Goal: Task Accomplishment & Management: Complete application form

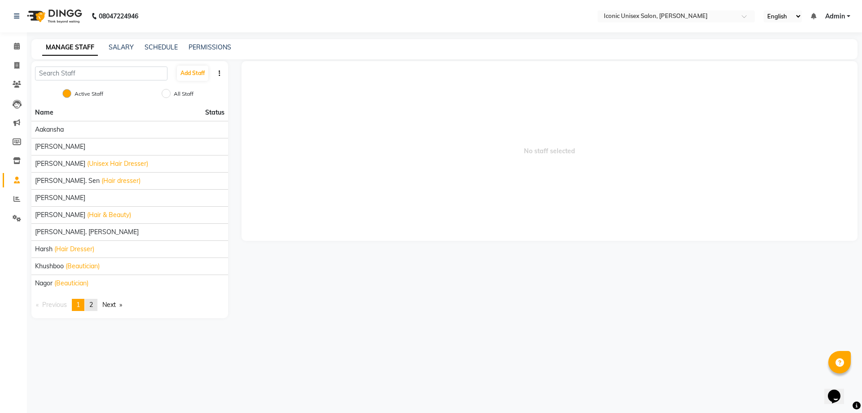
click at [96, 304] on link "page 2" at bounding box center [91, 305] width 13 height 12
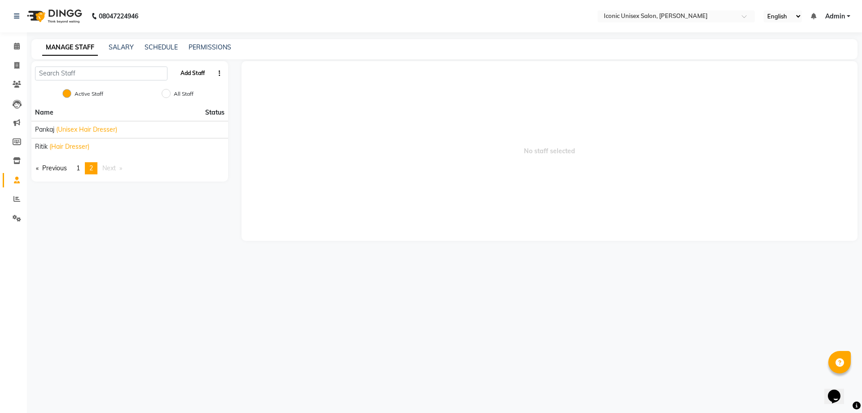
click at [192, 71] on button "Add Staff" at bounding box center [192, 73] width 31 height 15
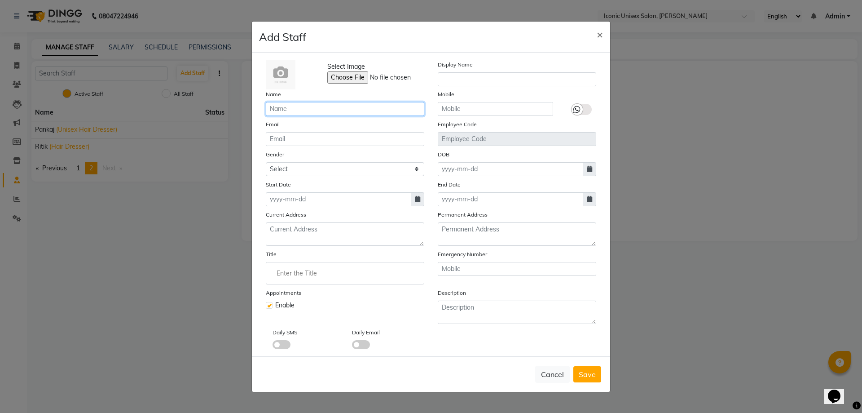
click at [346, 107] on input "text" at bounding box center [345, 109] width 158 height 14
type input "[PERSON_NAME]"
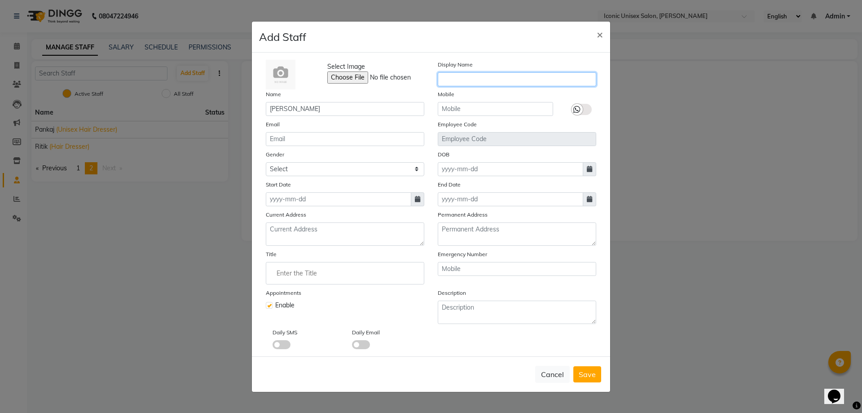
click at [492, 79] on input "text" at bounding box center [517, 79] width 158 height 14
type input "[PERSON_NAME]"
click at [494, 113] on input "text" at bounding box center [495, 109] width 115 height 14
click at [413, 198] on span at bounding box center [417, 199] width 13 height 14
select select "10"
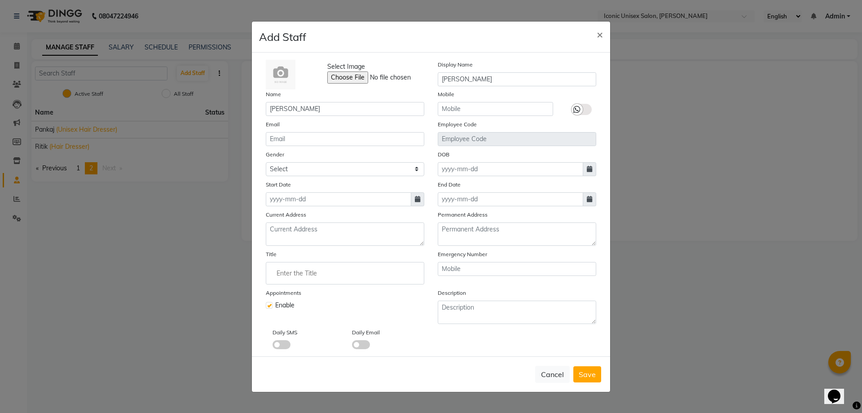
select select "2025"
drag, startPoint x: 299, startPoint y: 246, endPoint x: 361, endPoint y: 235, distance: 63.3
click at [300, 246] on div "1" at bounding box center [304, 245] width 14 height 14
type input "01-10-2025"
click at [484, 167] on input at bounding box center [510, 169] width 145 height 14
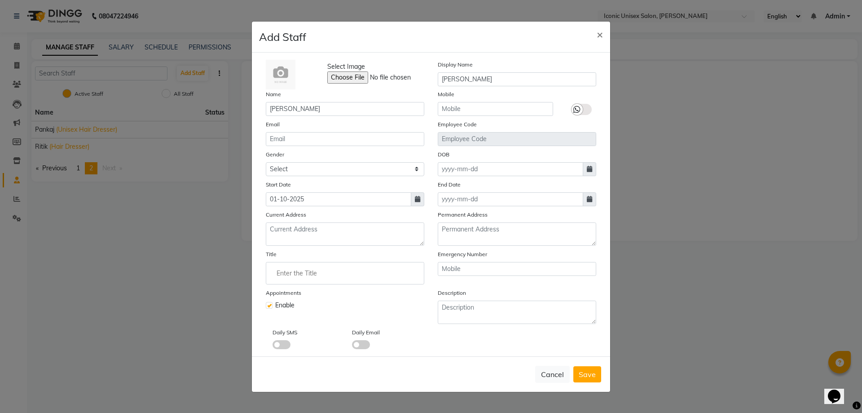
select select "10"
select select "2025"
click at [445, 184] on button "Previous month" at bounding box center [446, 186] width 8 height 14
click at [471, 186] on select "Jan Feb Mar Apr May Jun [DATE] Aug Sep Oct" at bounding box center [473, 186] width 34 height 13
select select "4"
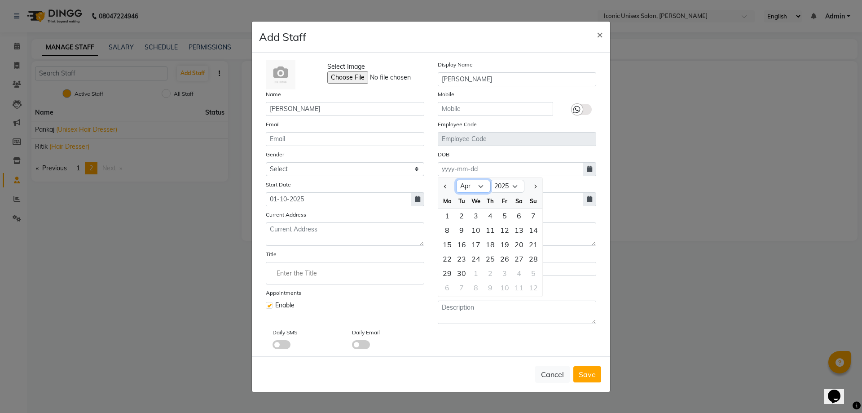
click at [456, 180] on select "Jan Feb Mar Apr May Jun [DATE] Aug Sep Oct" at bounding box center [473, 186] width 34 height 13
click at [463, 220] on div "1" at bounding box center [461, 215] width 14 height 14
type input "[DATE]"
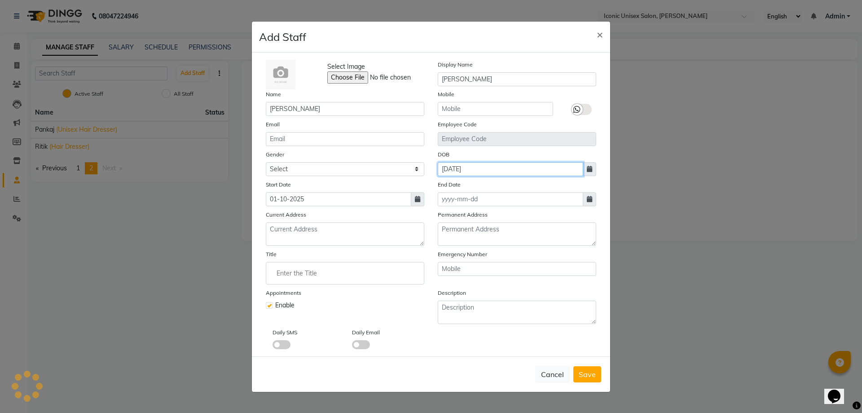
click at [502, 173] on input "[DATE]" at bounding box center [510, 169] width 145 height 14
select select "4"
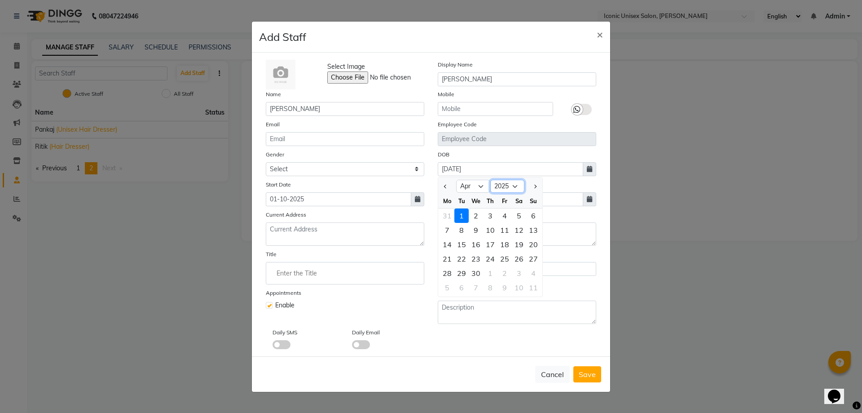
click at [505, 183] on select "1920 1921 1922 1923 1924 1925 1926 1927 1928 1929 1930 1931 1932 1933 1934 1935…" at bounding box center [507, 186] width 34 height 13
select select "2007"
click at [490, 180] on select "1920 1921 1922 1923 1924 1925 1926 1927 1928 1929 1930 1931 1932 1933 1934 1935…" at bounding box center [507, 186] width 34 height 13
click at [532, 214] on div "1" at bounding box center [533, 215] width 14 height 14
type input "[DATE]"
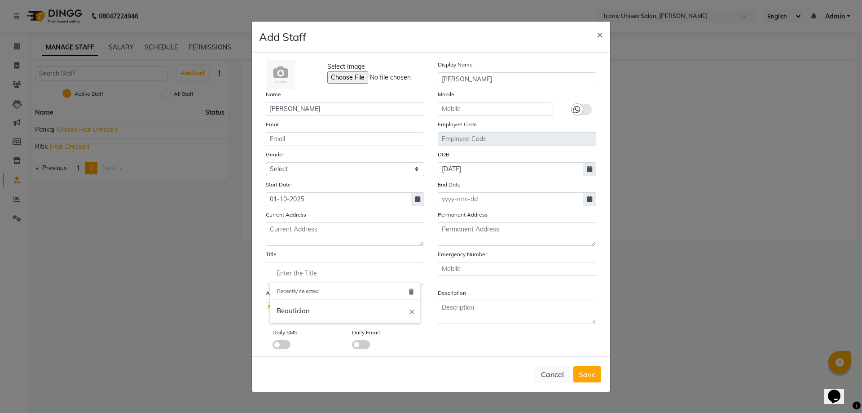
click at [293, 271] on input "Enter the Title" at bounding box center [345, 273] width 150 height 18
click at [308, 313] on link "Beautician" at bounding box center [345, 310] width 150 height 23
type input "Beautician"
click at [471, 113] on input "text" at bounding box center [495, 109] width 115 height 14
type input "8099169218"
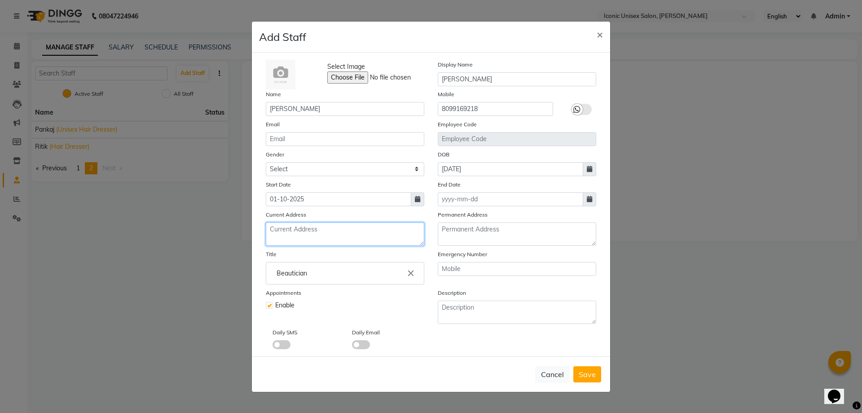
click at [286, 240] on textarea at bounding box center [345, 233] width 158 height 23
type textarea "120/09,119/10, [GEOGRAPHIC_DATA]"
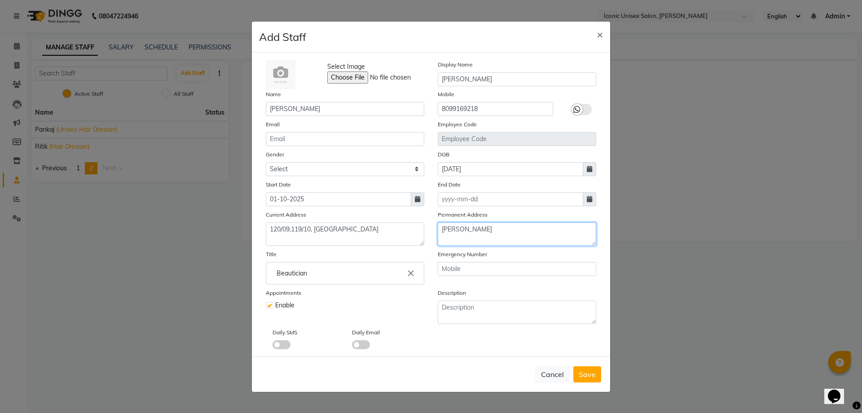
click at [495, 230] on textarea "[PERSON_NAME]" at bounding box center [517, 233] width 158 height 23
type textarea "S"
type textarea "Dika rimo, feageha, [GEOGRAPHIC_DATA], [GEOGRAPHIC_DATA]"
click at [589, 372] on span "Save" at bounding box center [587, 373] width 17 height 9
checkbox input "false"
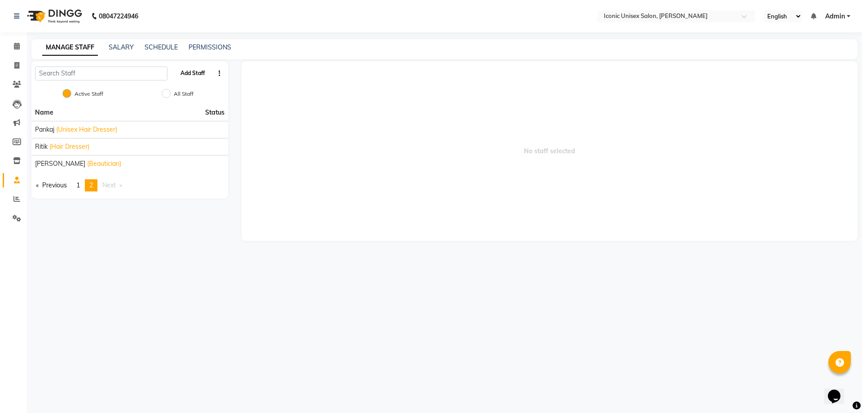
click at [188, 69] on button "Add Staff" at bounding box center [192, 73] width 31 height 15
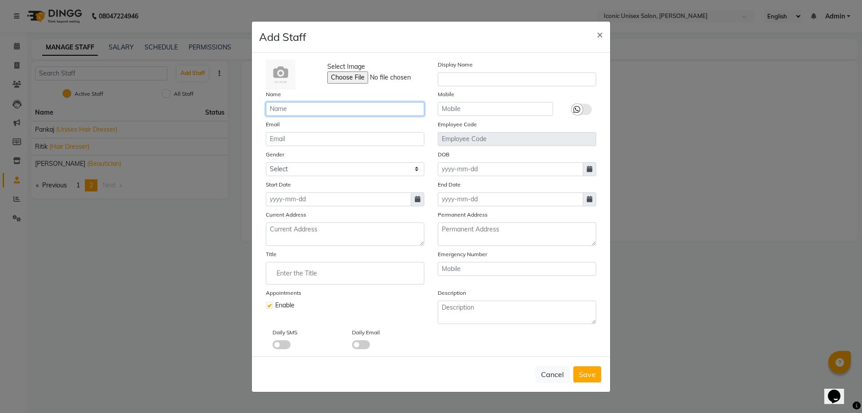
click at [334, 104] on input "text" at bounding box center [345, 109] width 158 height 14
click at [337, 112] on input "text" at bounding box center [345, 109] width 158 height 14
type input "Asha"
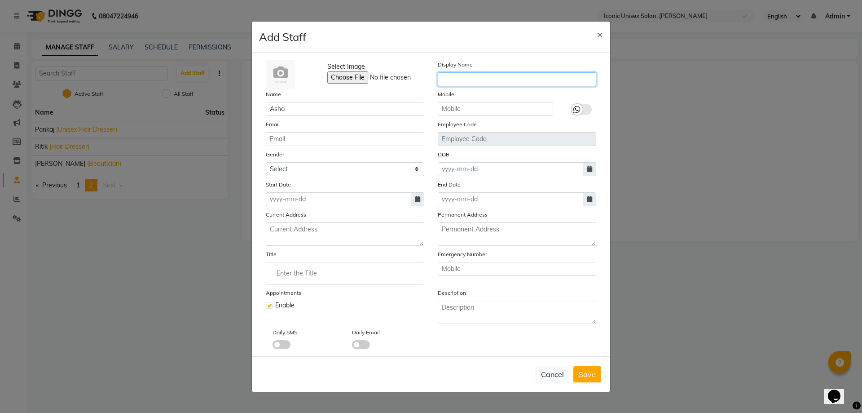
click at [467, 83] on input "text" at bounding box center [517, 79] width 158 height 14
type input "Asha"
click at [340, 171] on select "Select [DEMOGRAPHIC_DATA] [DEMOGRAPHIC_DATA] Other Prefer Not To Say" at bounding box center [345, 169] width 158 height 14
select select "[DEMOGRAPHIC_DATA]"
click at [266, 162] on select "Select [DEMOGRAPHIC_DATA] [DEMOGRAPHIC_DATA] Other Prefer Not To Say" at bounding box center [345, 169] width 158 height 14
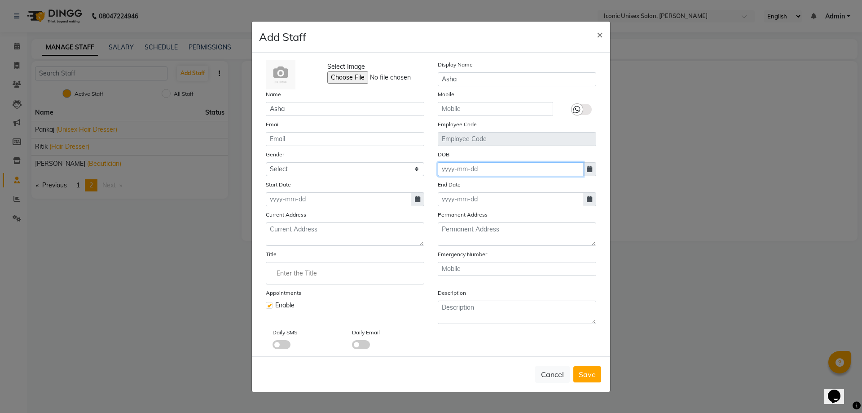
click at [515, 172] on input at bounding box center [510, 169] width 145 height 14
select select "10"
select select "2025"
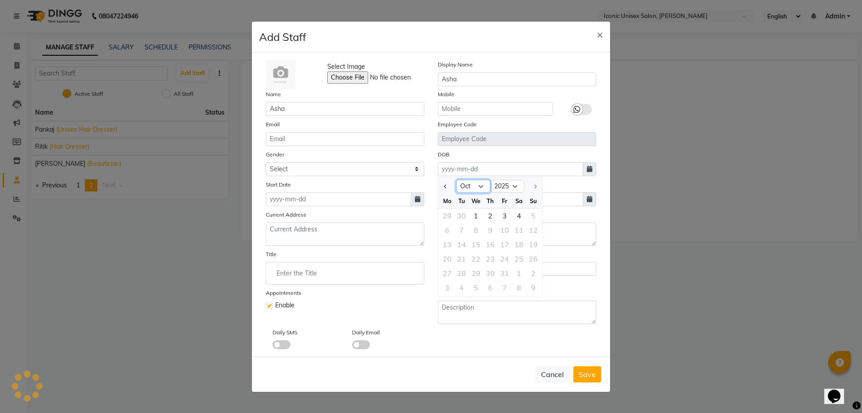
click at [468, 189] on select "Jan Feb Mar Apr May Jun [DATE] Aug Sep Oct" at bounding box center [473, 186] width 34 height 13
select select "2"
click at [456, 180] on select "Jan Feb Mar Apr May Jun [DATE] Aug Sep Oct" at bounding box center [473, 186] width 34 height 13
click at [497, 187] on select "1920 1921 1922 1923 1924 1925 1926 1927 1928 1929 1930 1931 1932 1933 1934 1935…" at bounding box center [507, 186] width 34 height 13
select select "2006"
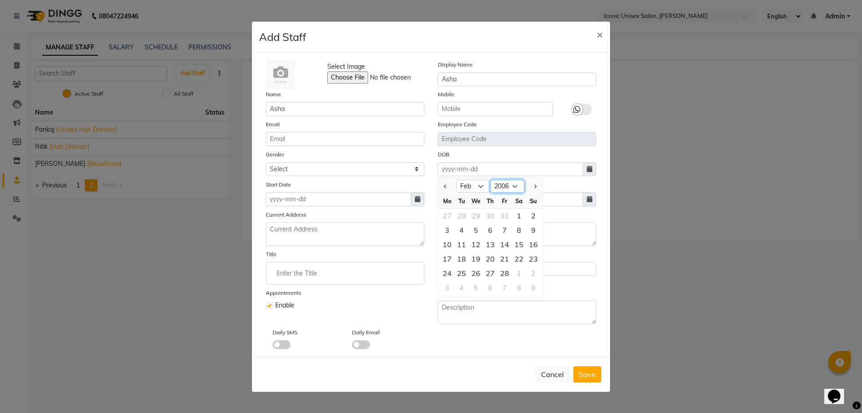
click at [490, 180] on select "1920 1921 1922 1923 1924 1925 1926 1927 1928 1929 1930 1931 1932 1933 1934 1935…" at bounding box center [507, 186] width 34 height 13
click at [519, 214] on div "4" at bounding box center [519, 215] width 14 height 14
type input "[DATE]"
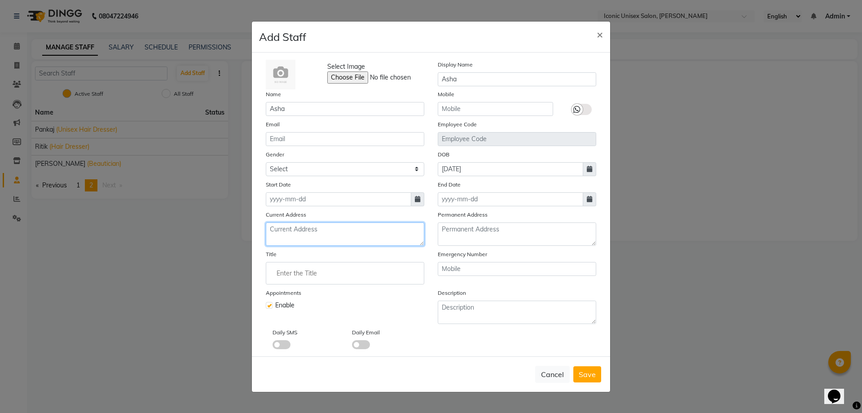
click at [298, 232] on textarea at bounding box center [345, 233] width 158 height 23
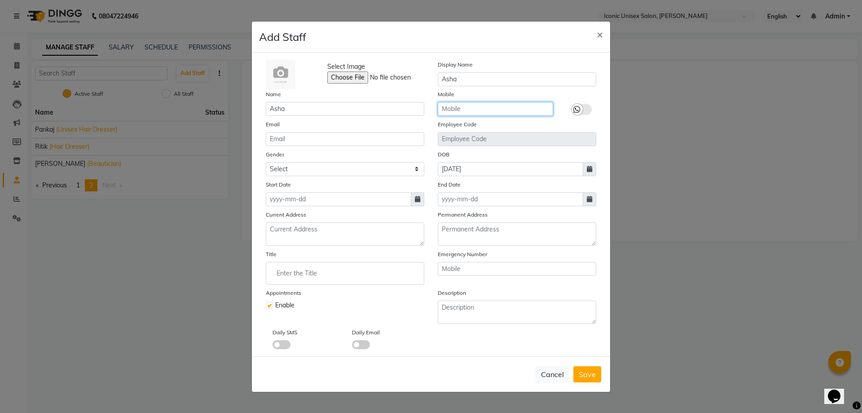
click at [523, 112] on input "text" at bounding box center [495, 109] width 115 height 14
type input "8011426958"
click at [500, 267] on input "text" at bounding box center [517, 269] width 158 height 14
type input "7619374635"
click at [310, 272] on input "Enter the Title" at bounding box center [345, 273] width 150 height 18
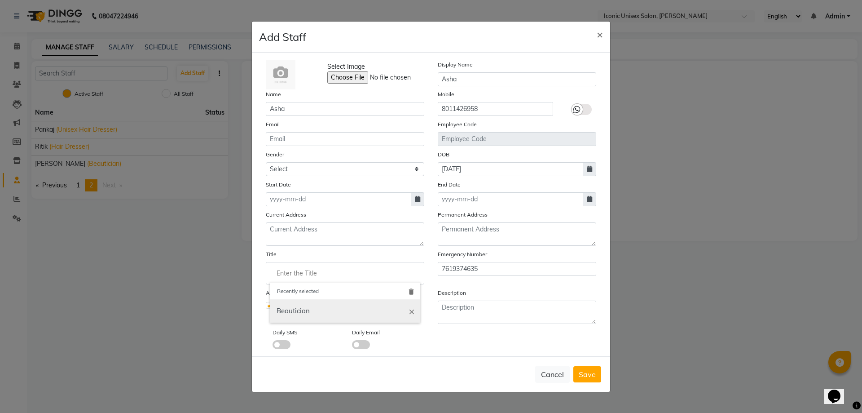
click at [315, 312] on link "Beautician" at bounding box center [345, 310] width 150 height 23
type input "Beautician"
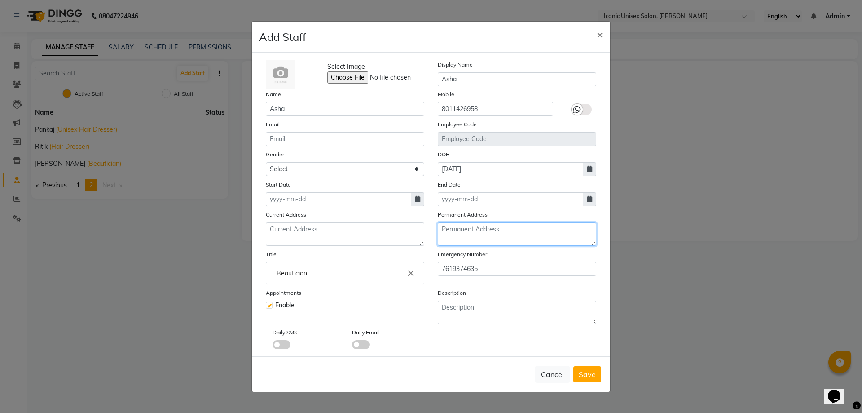
click at [470, 227] on textarea at bounding box center [517, 233] width 158 height 23
type textarea "tarh lania, [GEOGRAPHIC_DATA],[GEOGRAPHIC_DATA],[GEOGRAPHIC_DATA] , [GEOGRAPHIC…"
click at [589, 374] on span "Save" at bounding box center [587, 373] width 17 height 9
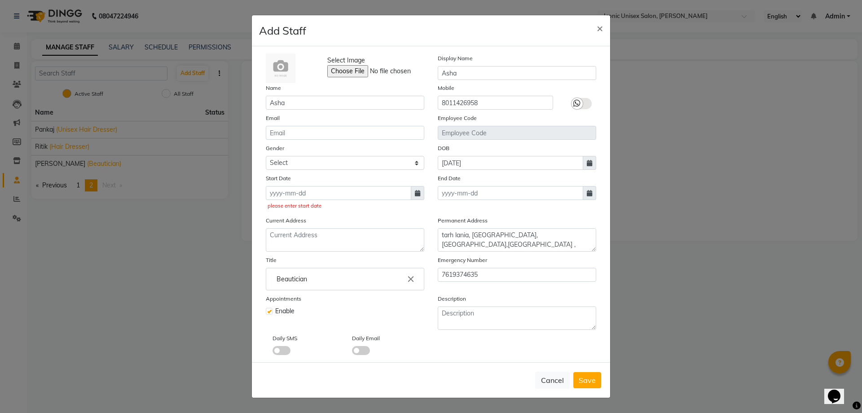
click at [419, 192] on icon at bounding box center [417, 193] width 5 height 6
select select "10"
select select "2025"
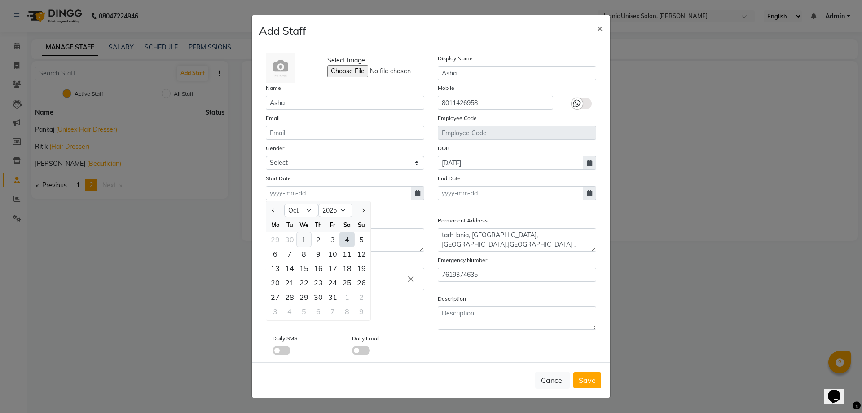
click at [303, 236] on div "1" at bounding box center [304, 239] width 14 height 14
type input "01-10-2025"
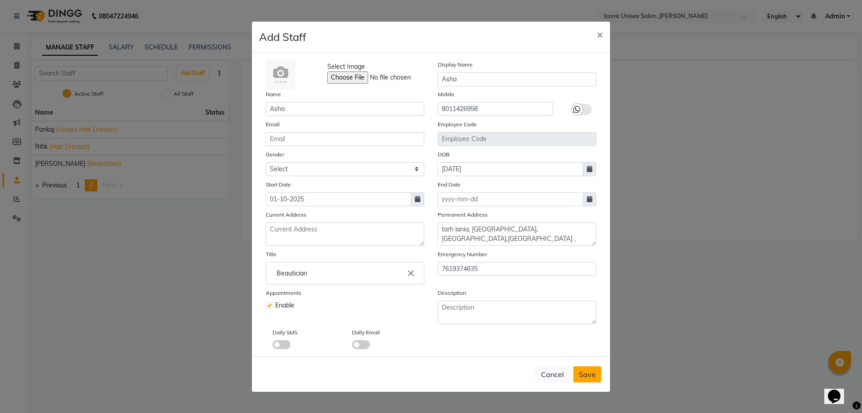
click at [592, 376] on span "Save" at bounding box center [587, 373] width 17 height 9
select select
checkbox input "false"
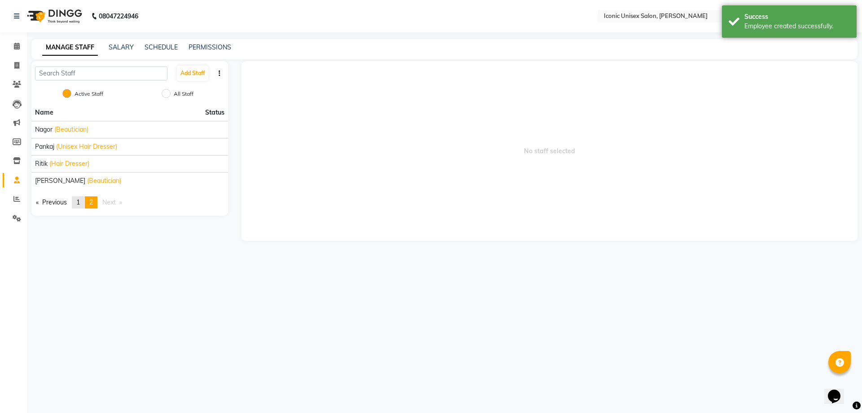
click at [79, 202] on span "1" at bounding box center [78, 202] width 4 height 8
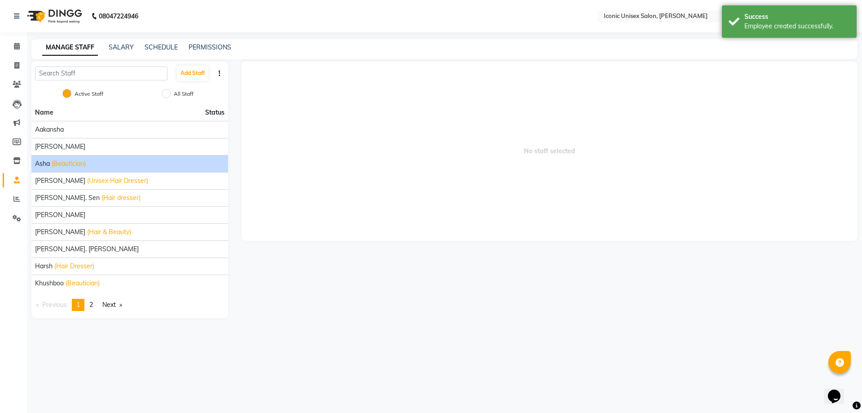
click at [124, 159] on div "Asha (Beautician)" at bounding box center [129, 163] width 189 height 9
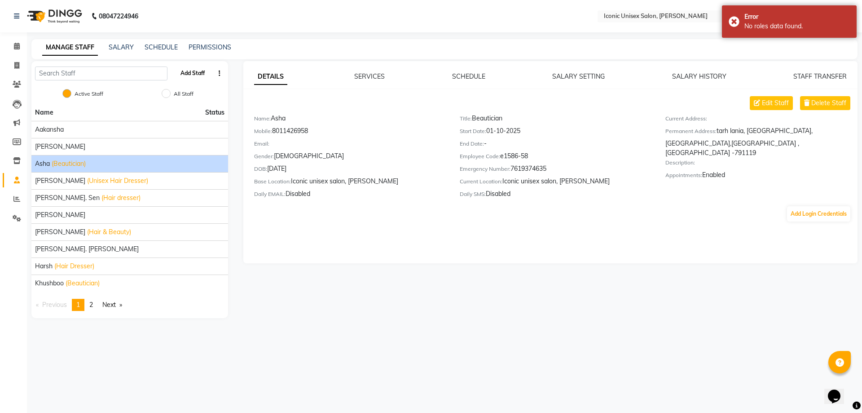
click at [189, 75] on button "Add Staff" at bounding box center [192, 73] width 31 height 15
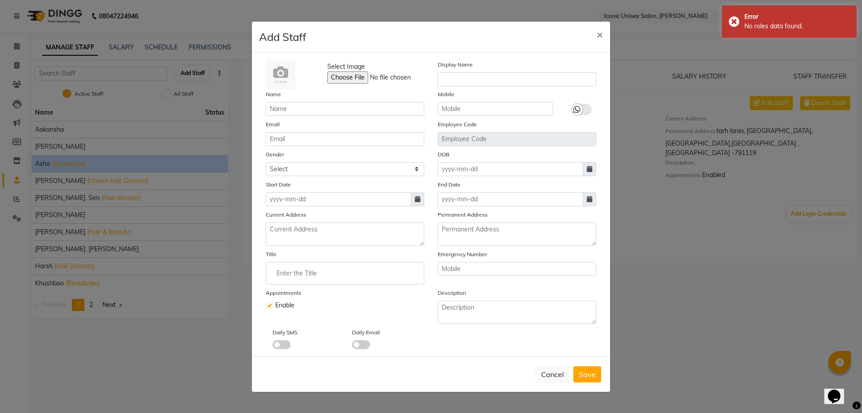
click at [189, 75] on ngb-modal-window "Add Staff × Select Image Display Name Name Mobile Email Employee Code Gender Se…" at bounding box center [431, 206] width 862 height 413
drag, startPoint x: 94, startPoint y: 305, endPoint x: 91, endPoint y: 298, distance: 8.0
click at [94, 303] on ngb-modal-window "Add Staff × Select Image Display Name Name Mobile Email Employee Code Gender Se…" at bounding box center [431, 206] width 862 height 413
click at [563, 374] on button "Cancel" at bounding box center [552, 373] width 35 height 17
checkbox input "false"
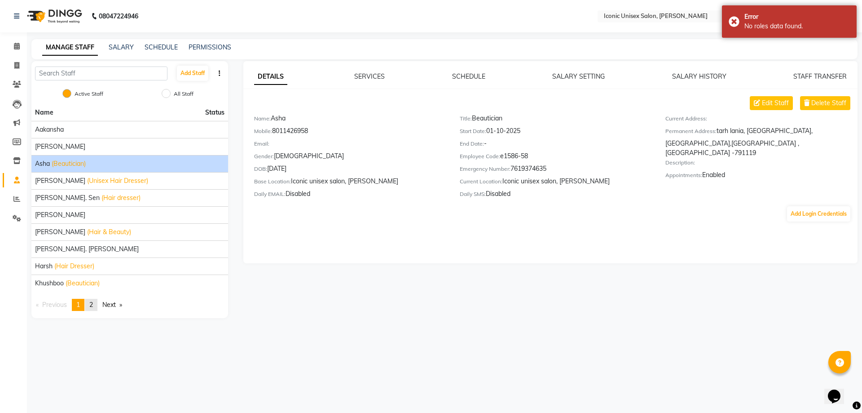
click at [95, 306] on link "page 2" at bounding box center [91, 305] width 13 height 12
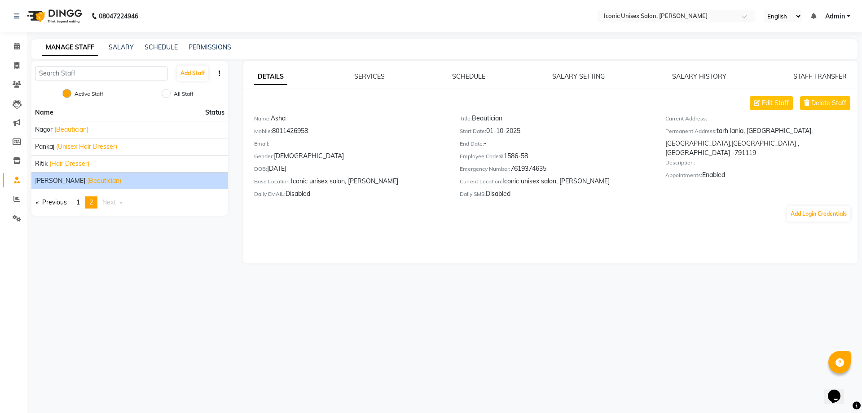
click at [84, 188] on li "[PERSON_NAME] (Beautician)" at bounding box center [129, 180] width 197 height 17
click at [87, 179] on span "(Beautician)" at bounding box center [104, 180] width 34 height 9
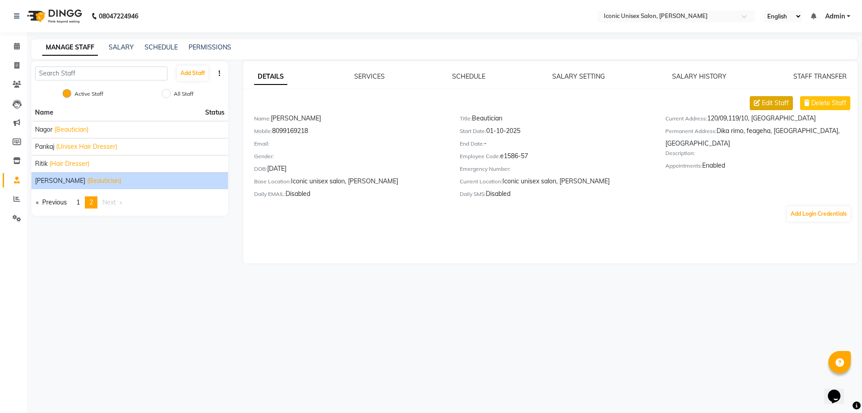
click at [771, 104] on span "Edit Staff" at bounding box center [775, 102] width 27 height 9
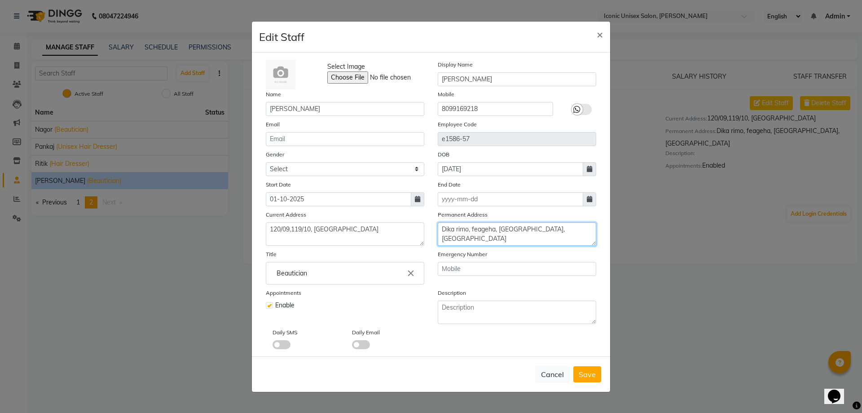
click at [469, 242] on textarea "Dika rimo, feageha, [GEOGRAPHIC_DATA], [GEOGRAPHIC_DATA]" at bounding box center [517, 233] width 158 height 23
drag, startPoint x: 591, startPoint y: 231, endPoint x: 658, endPoint y: 220, distance: 68.1
click at [592, 231] on textarea "Dika rimo, feageha, [GEOGRAPHIC_DATA], [GEOGRAPHIC_DATA]" at bounding box center [517, 233] width 158 height 23
type textarea "Dika rimo, feageha, [GEOGRAPHIC_DATA], [GEOGRAPHIC_DATA] 790102"
click at [592, 378] on span "Save" at bounding box center [587, 373] width 17 height 9
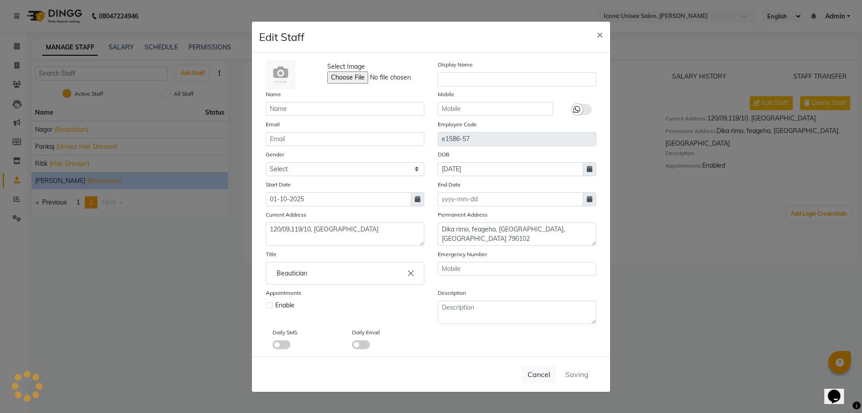
checkbox input "false"
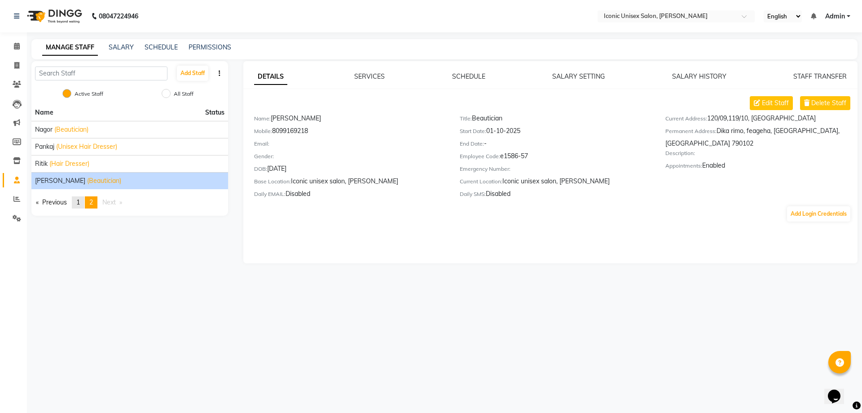
click at [76, 200] on link "page 1" at bounding box center [78, 202] width 13 height 12
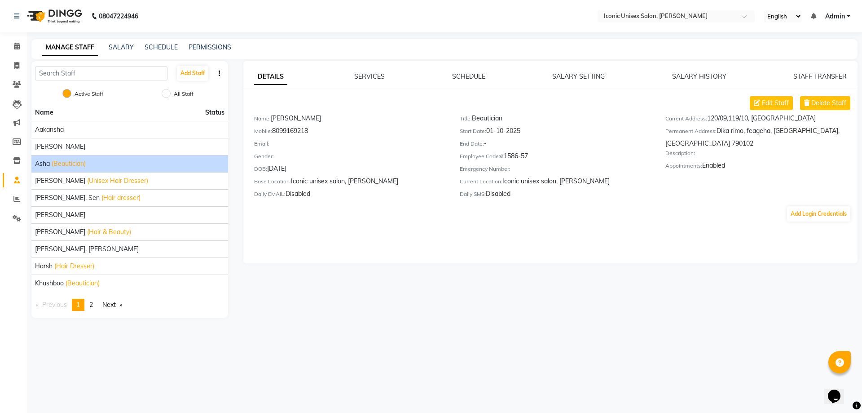
click at [96, 162] on div "Asha (Beautician)" at bounding box center [129, 163] width 189 height 9
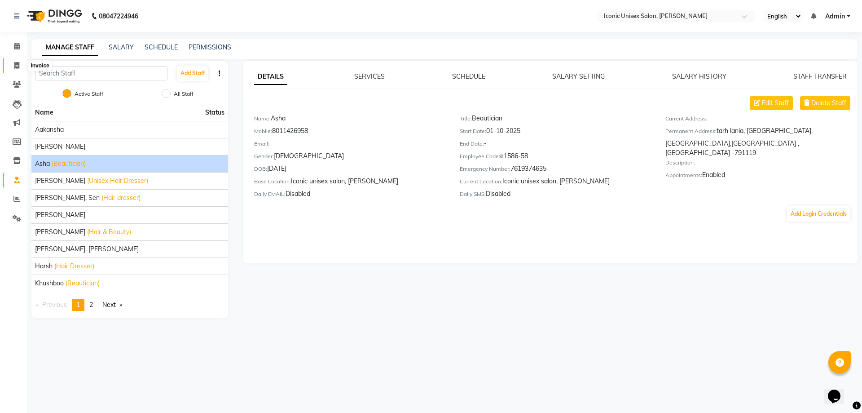
click at [13, 66] on span at bounding box center [17, 66] width 16 height 10
select select "service"
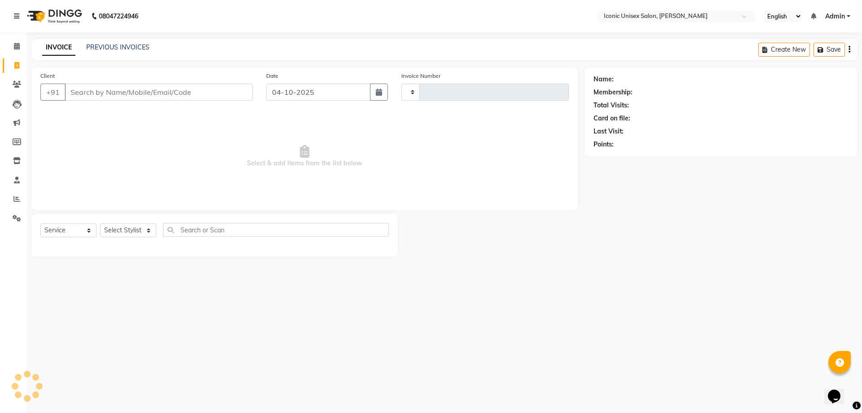
type input "2927"
select select "3884"
